Goal: Transaction & Acquisition: Purchase product/service

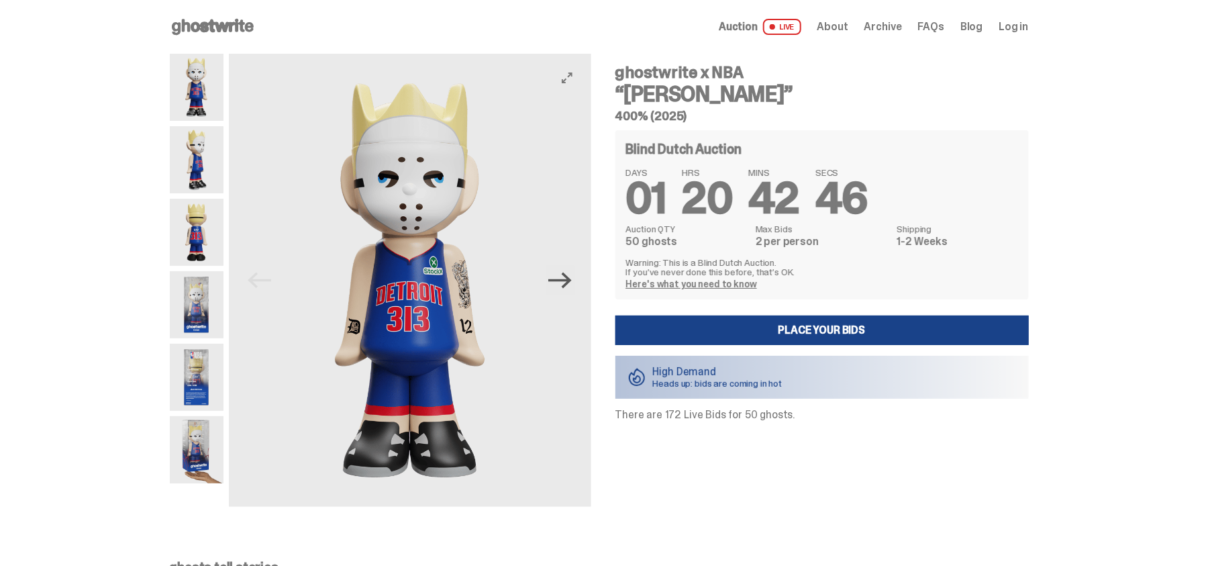
click at [567, 277] on icon "Next" at bounding box center [559, 280] width 23 height 23
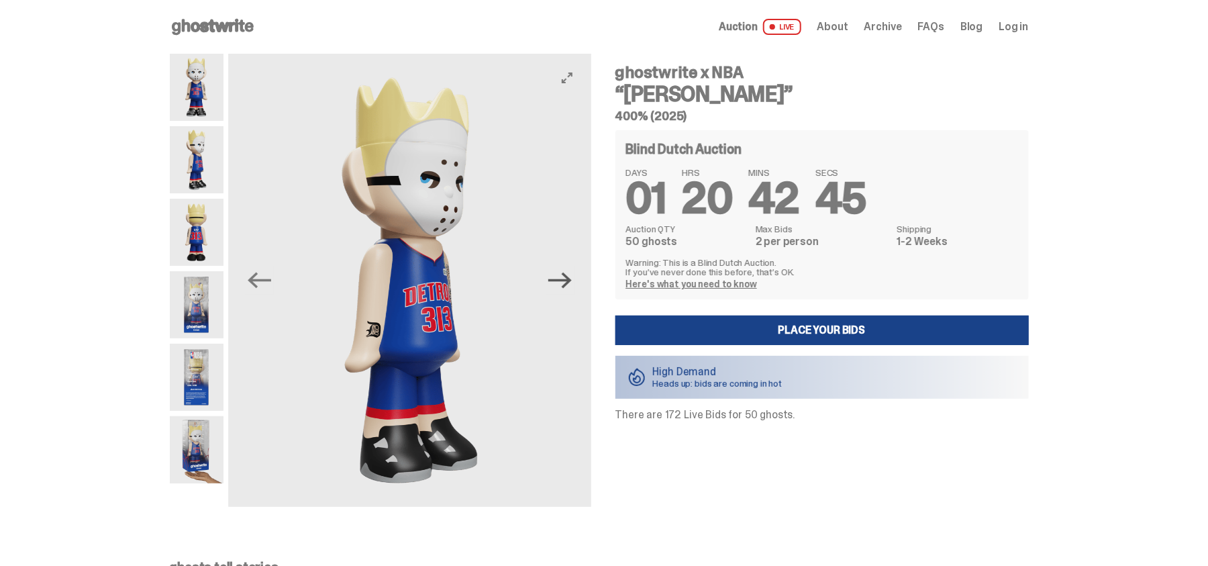
click at [567, 277] on icon "Next" at bounding box center [559, 280] width 23 height 23
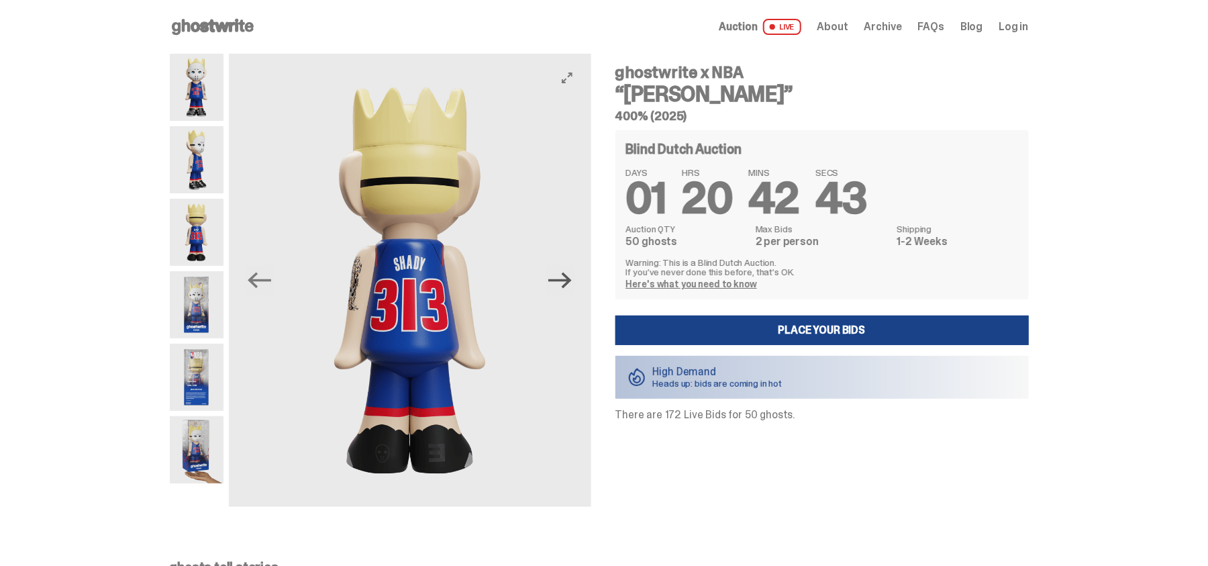
click at [567, 277] on icon "Next" at bounding box center [559, 280] width 23 height 23
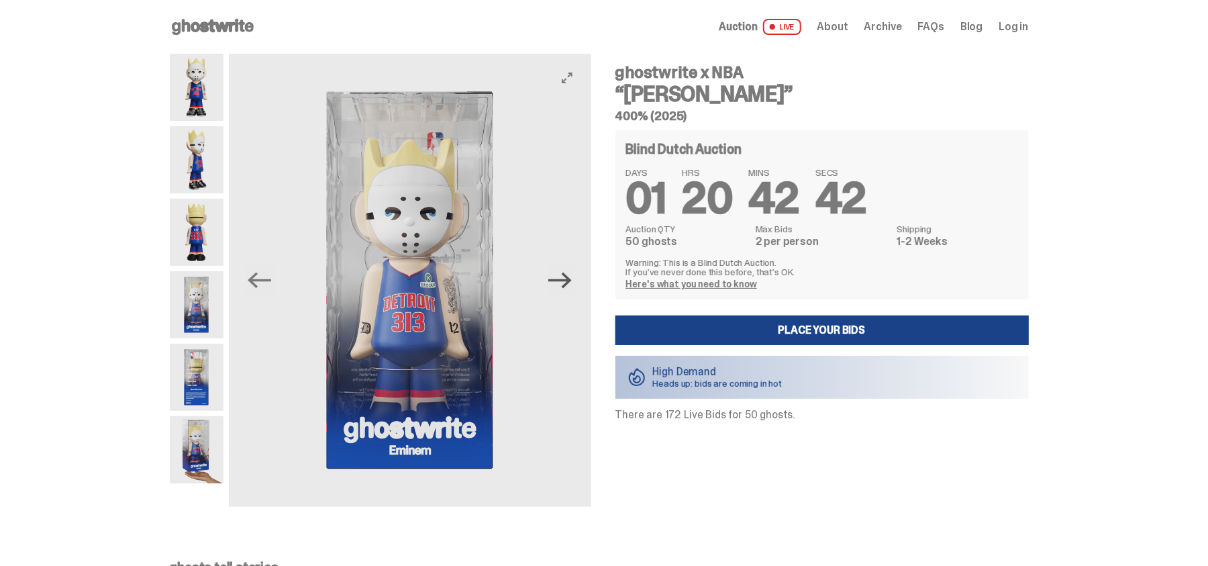
click at [567, 277] on icon "Next" at bounding box center [559, 280] width 23 height 23
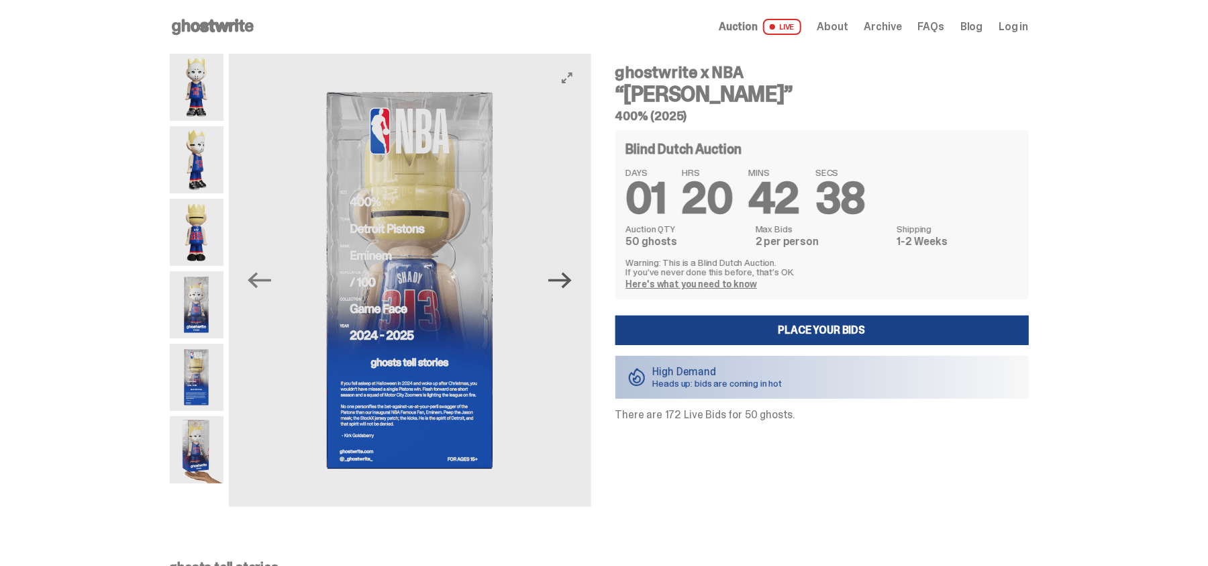
click at [567, 277] on icon "Next" at bounding box center [559, 280] width 23 height 23
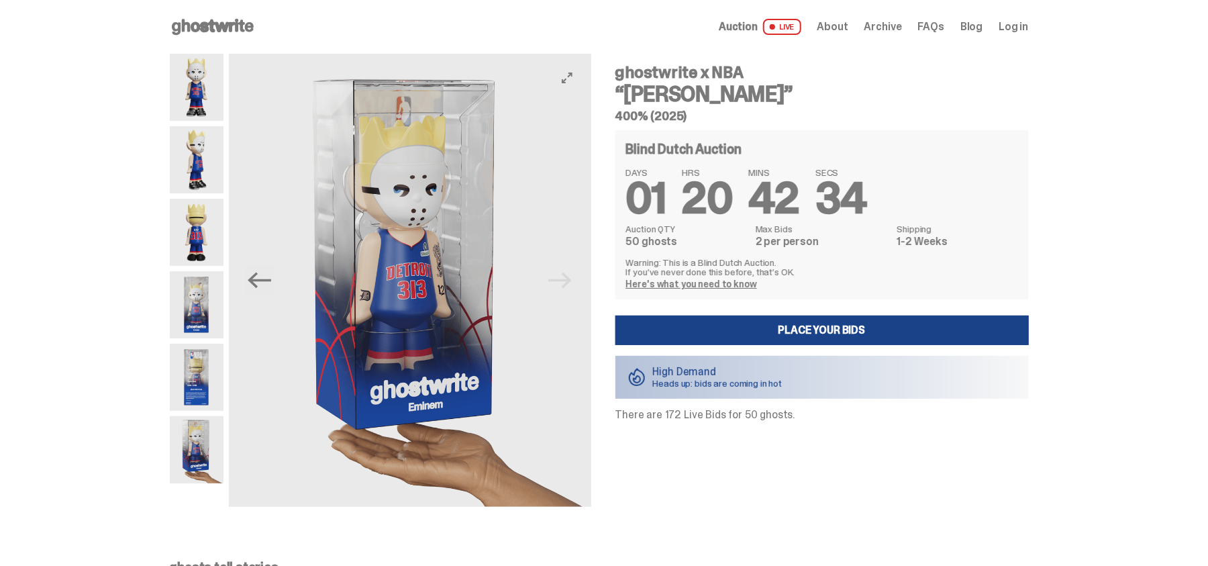
click at [567, 277] on img at bounding box center [410, 280] width 362 height 453
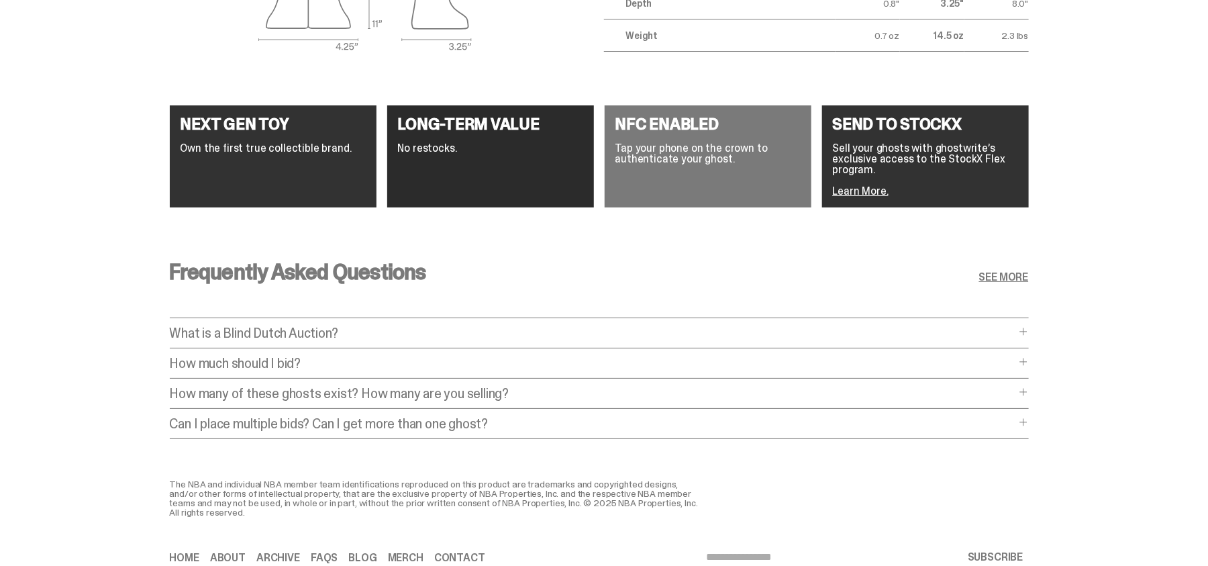
scroll to position [2555, 0]
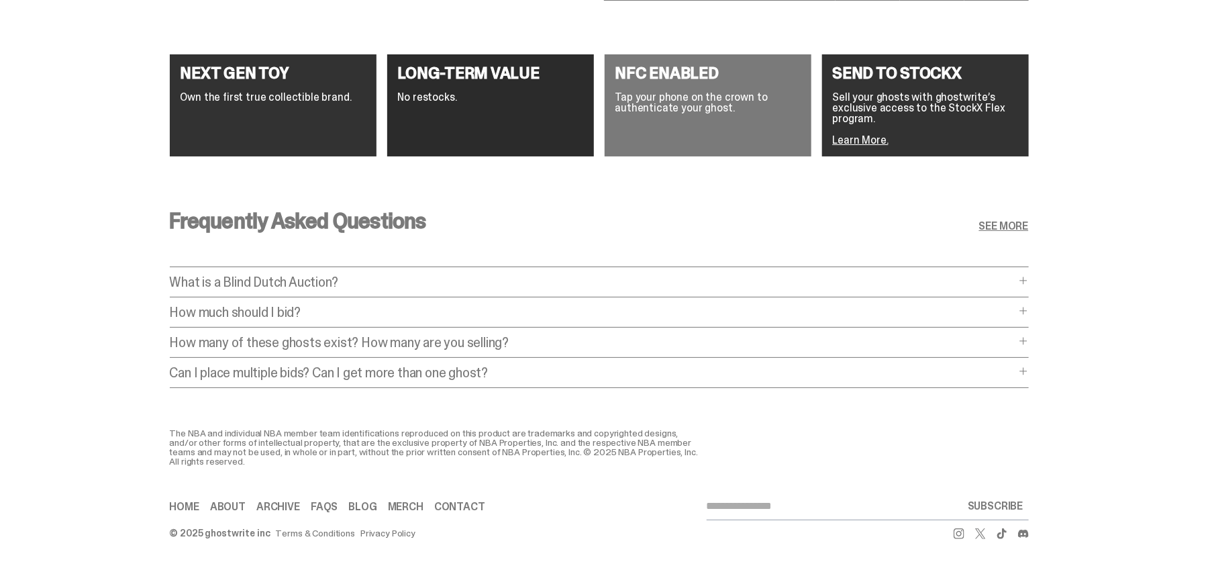
click at [1029, 275] on span at bounding box center [1023, 280] width 11 height 11
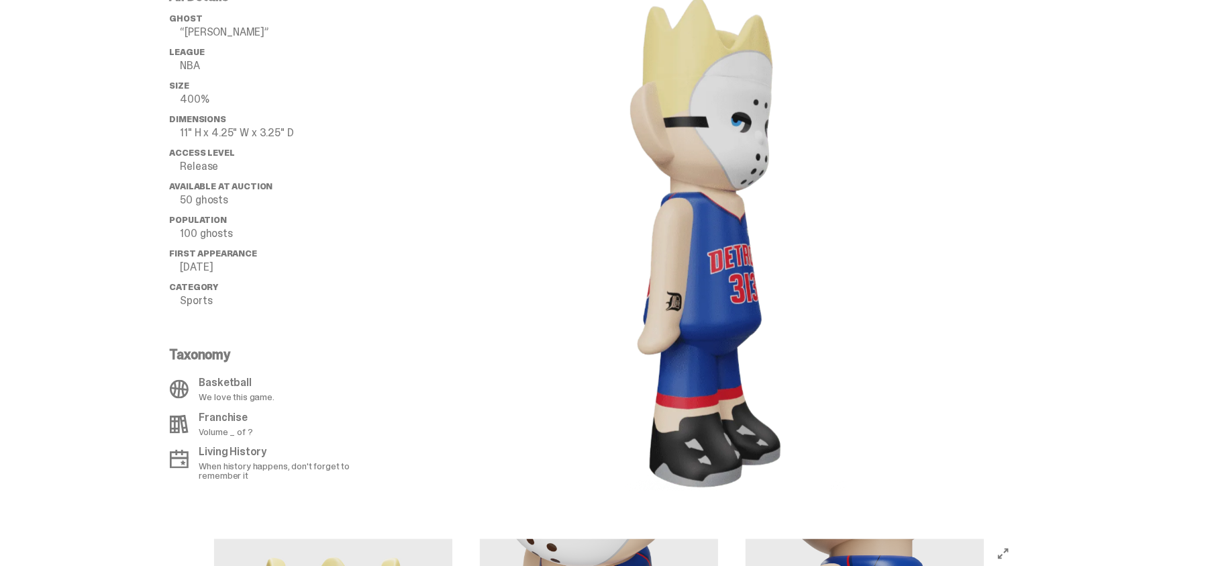
scroll to position [0, 0]
